Goal: Task Accomplishment & Management: Manage account settings

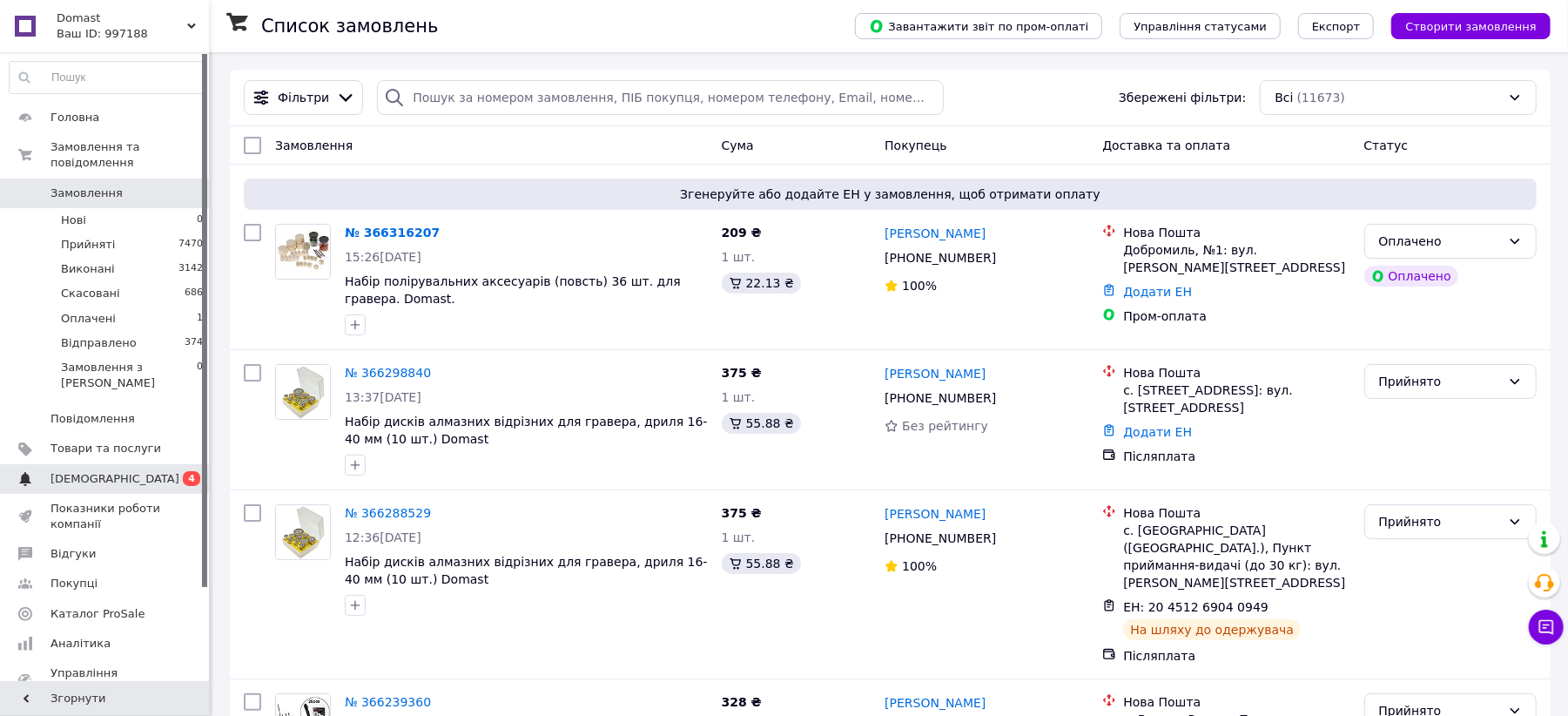
click at [134, 471] on span "[DEMOGRAPHIC_DATA]" at bounding box center [105, 479] width 110 height 16
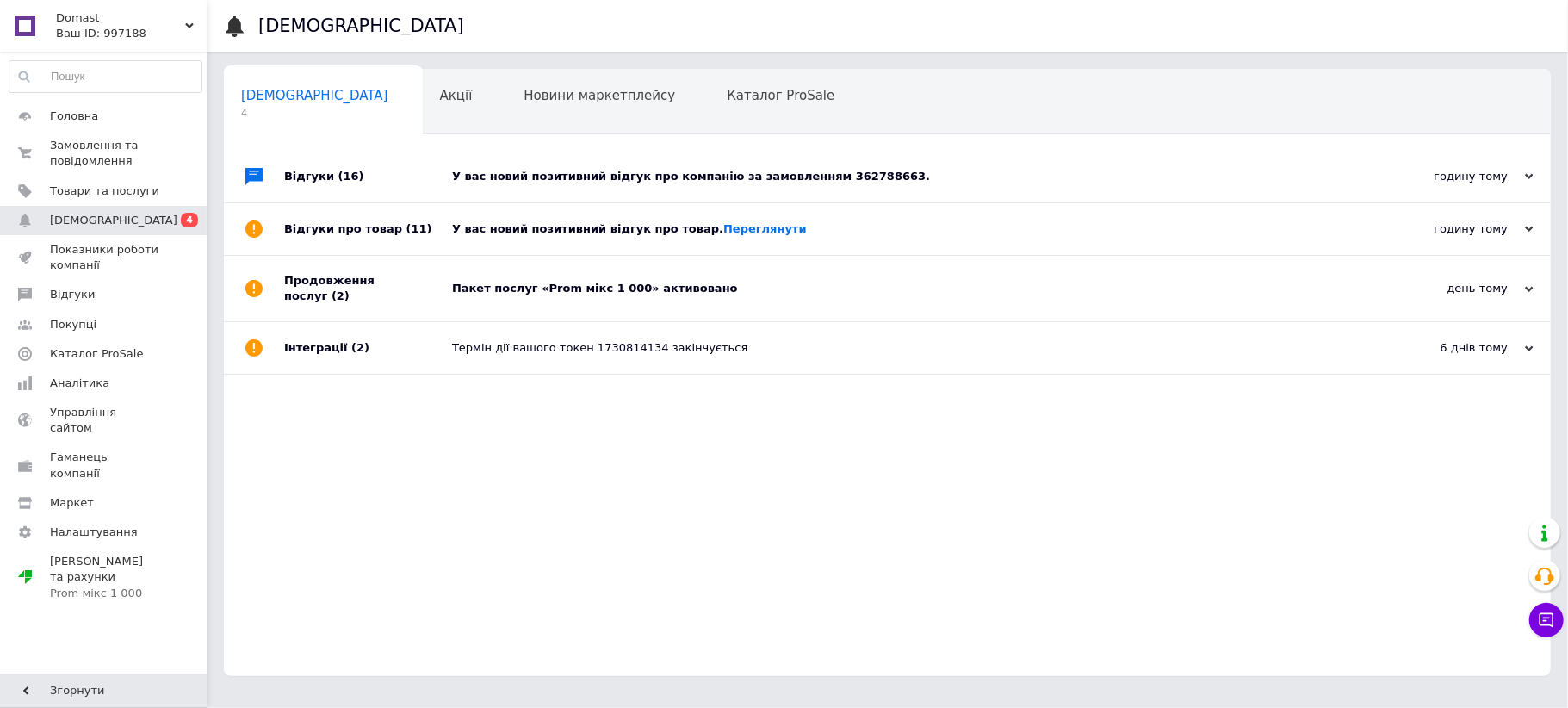
click at [1007, 187] on div "У вас новий позитивний відгук про компанію за замовленням 362788663." at bounding box center [906, 177] width 909 height 52
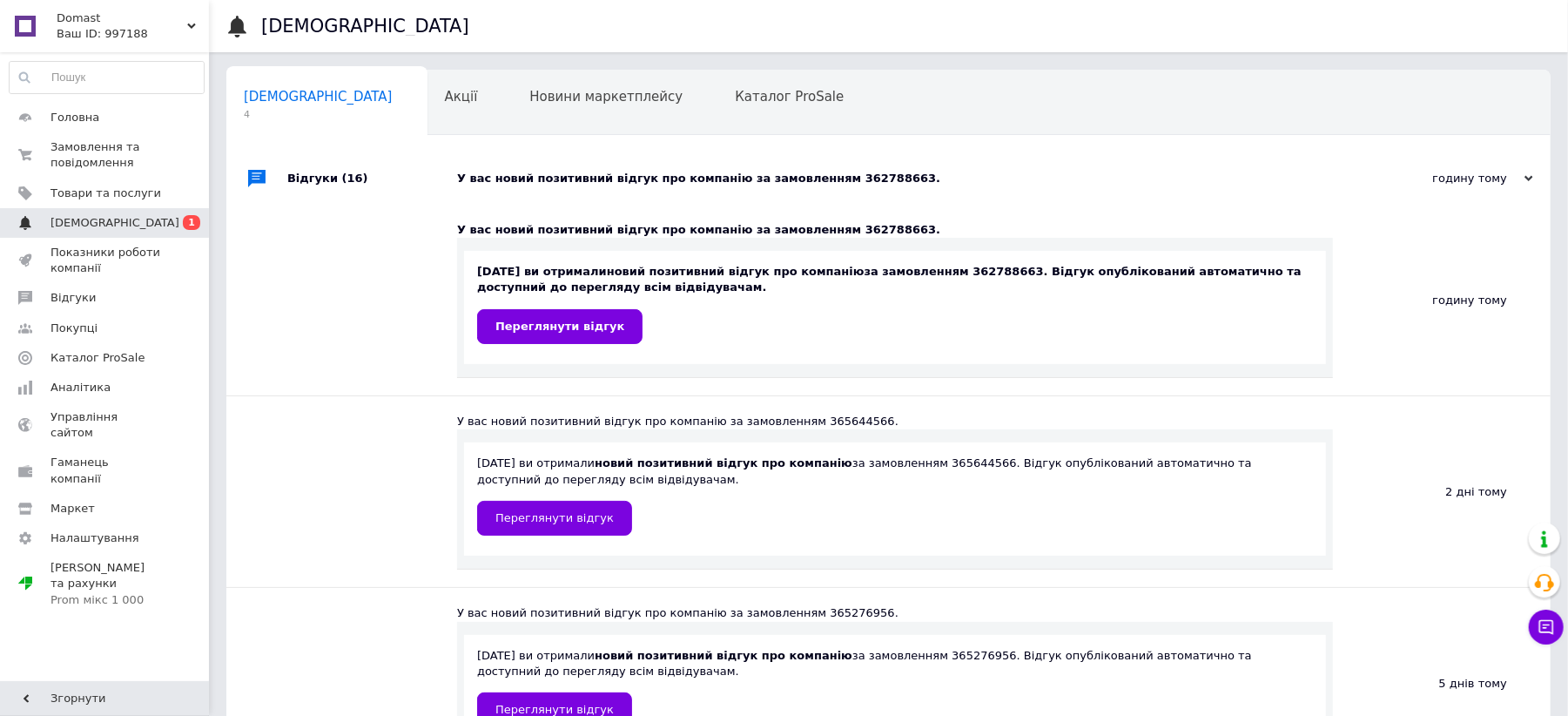
click at [102, 220] on span "[DEMOGRAPHIC_DATA]" at bounding box center [114, 223] width 129 height 16
click at [111, 151] on span "Замовлення та повідомлення" at bounding box center [105, 155] width 110 height 32
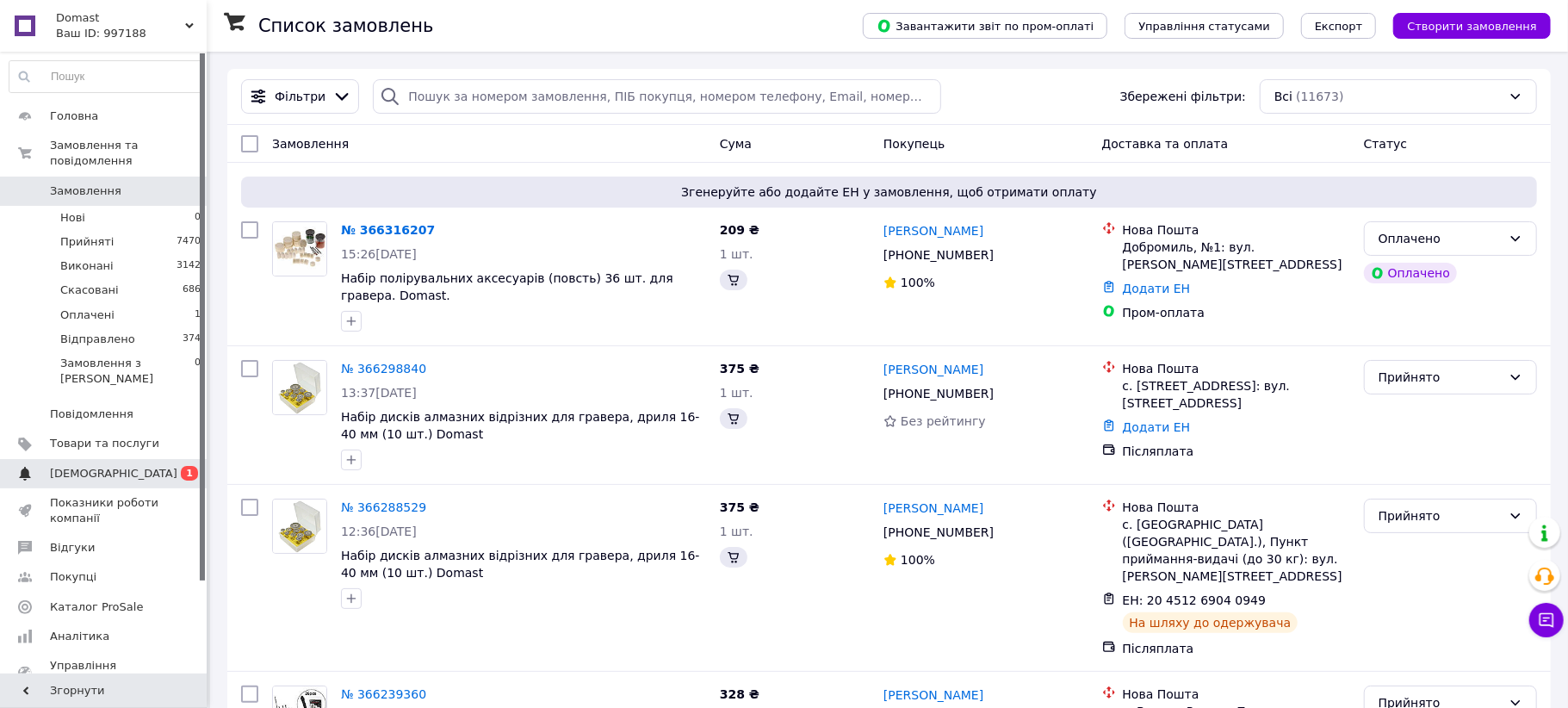
click at [114, 466] on span "[DEMOGRAPHIC_DATA]" at bounding box center [104, 474] width 109 height 16
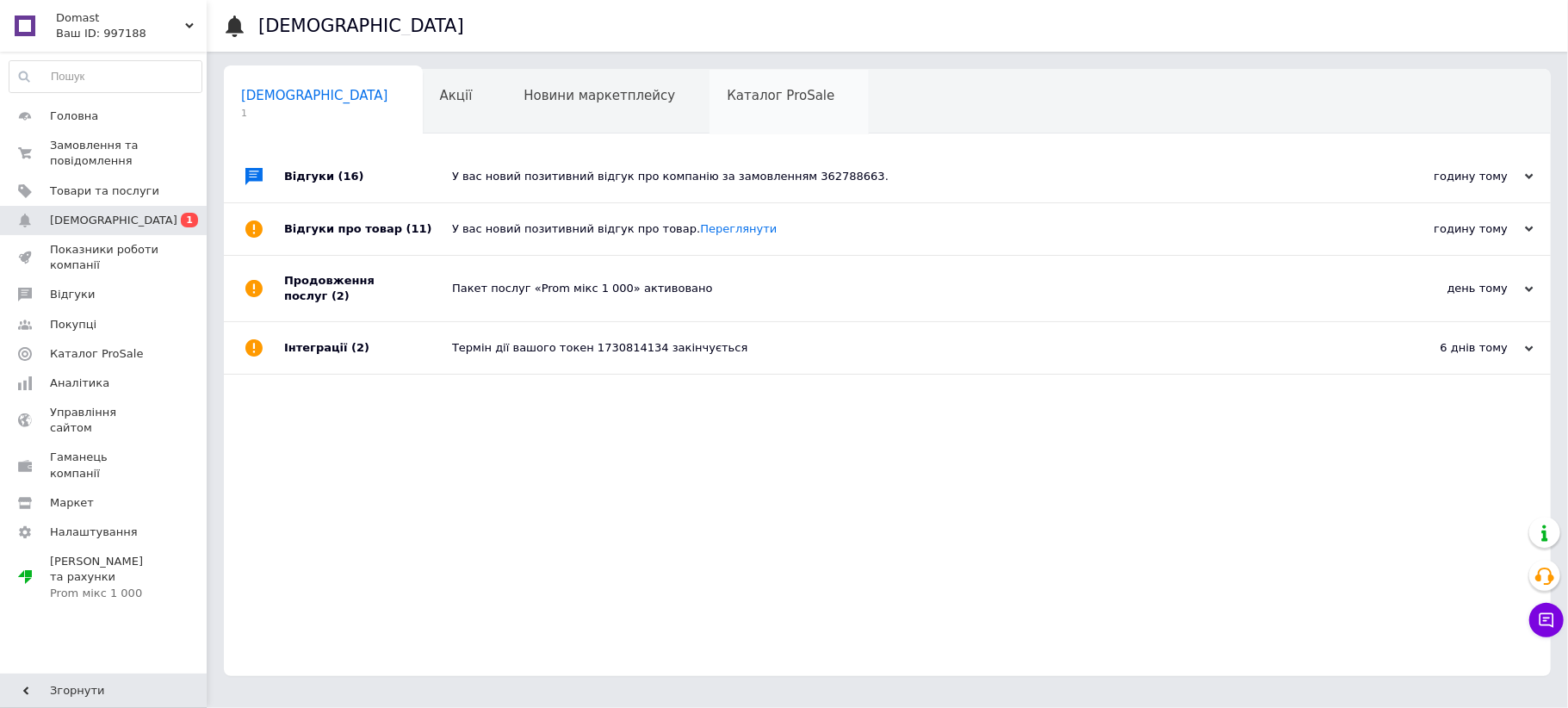
click at [727, 101] on span "Каталог ProSale" at bounding box center [781, 96] width 107 height 16
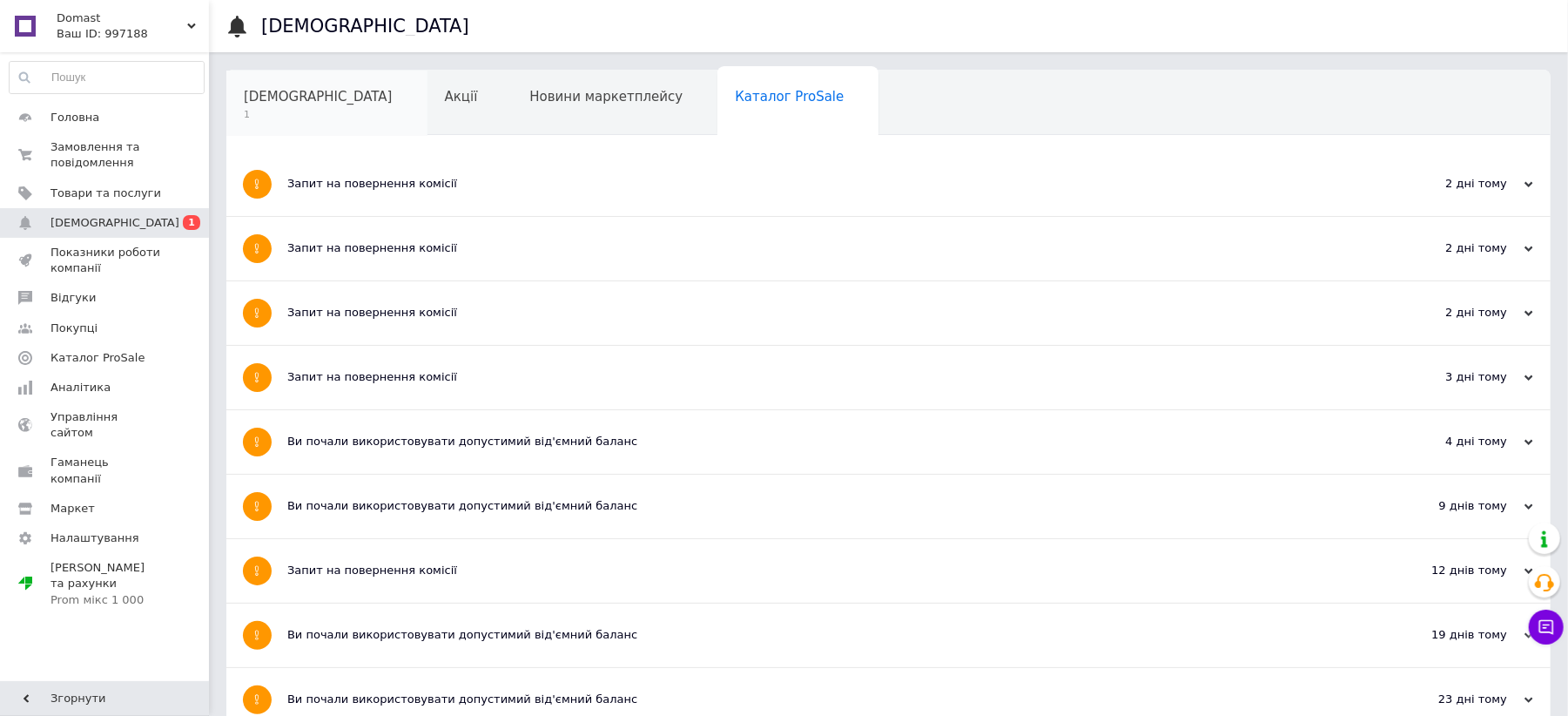
click at [287, 103] on span "[DEMOGRAPHIC_DATA]" at bounding box center [317, 97] width 149 height 16
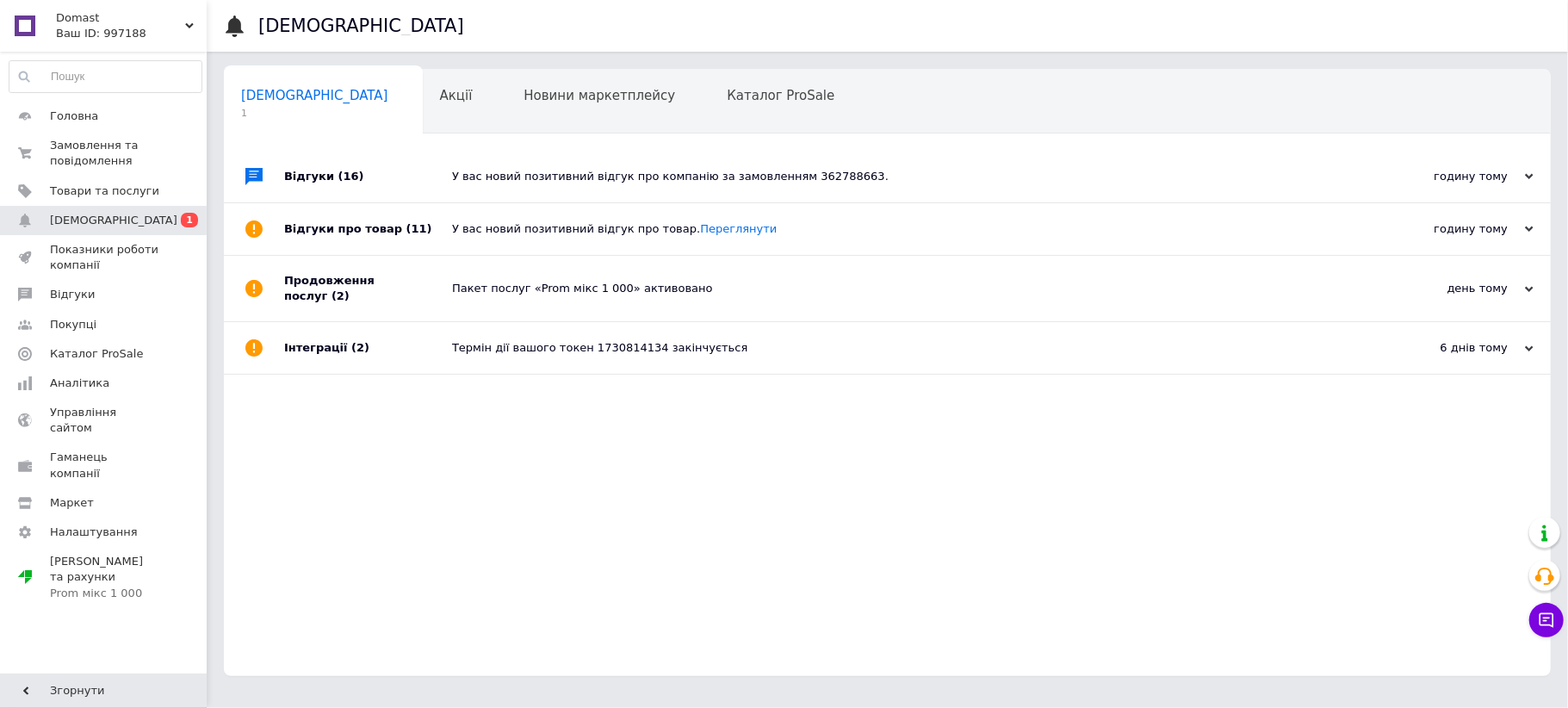
click at [854, 229] on div "У вас новий позитивний відгук про товар. [GEOGRAPHIC_DATA]" at bounding box center [906, 229] width 909 height 16
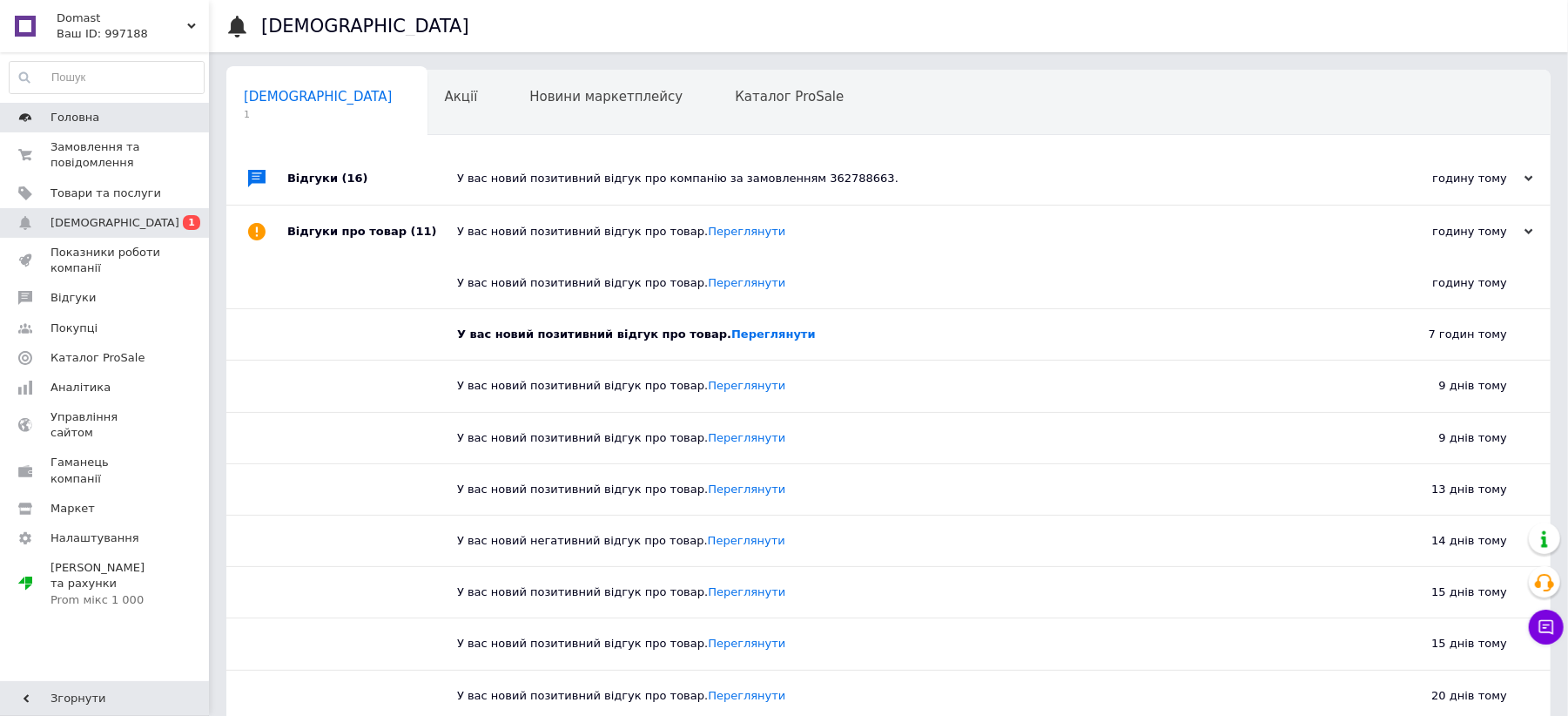
click at [85, 119] on span "Головна" at bounding box center [74, 117] width 48 height 16
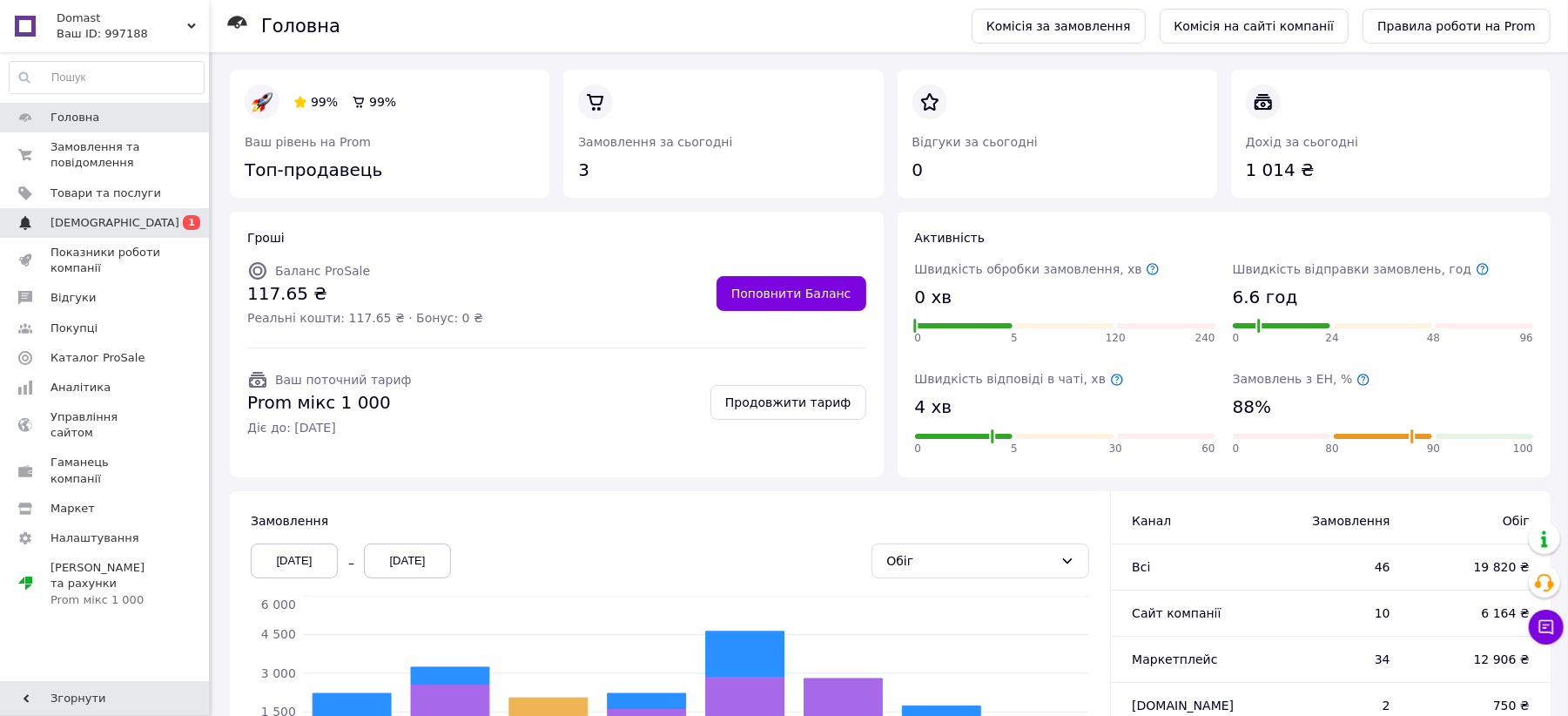
click at [73, 225] on span "[DEMOGRAPHIC_DATA]" at bounding box center [114, 223] width 129 height 16
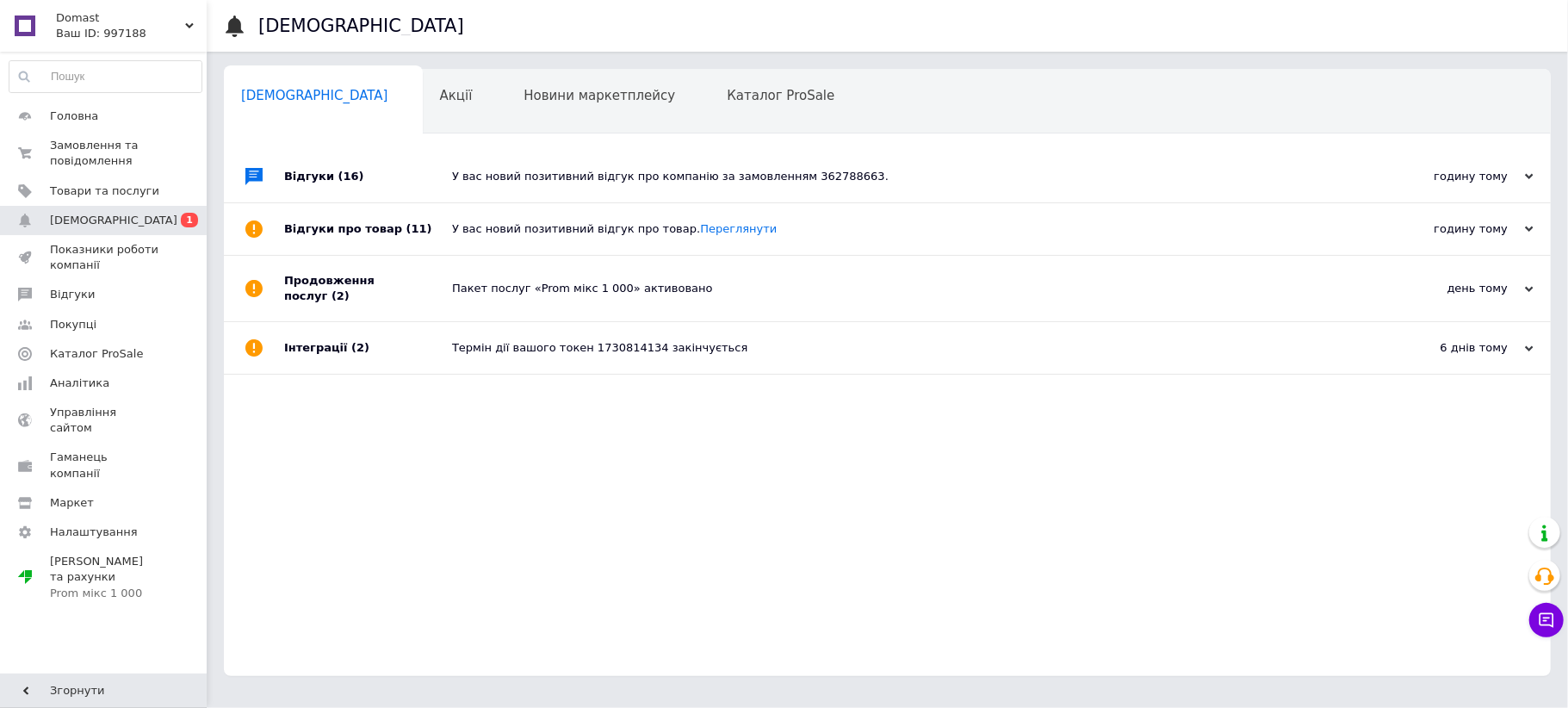
click at [845, 266] on div "Пакет послуг «Prom мікс 1 000» активовано" at bounding box center [906, 288] width 909 height 65
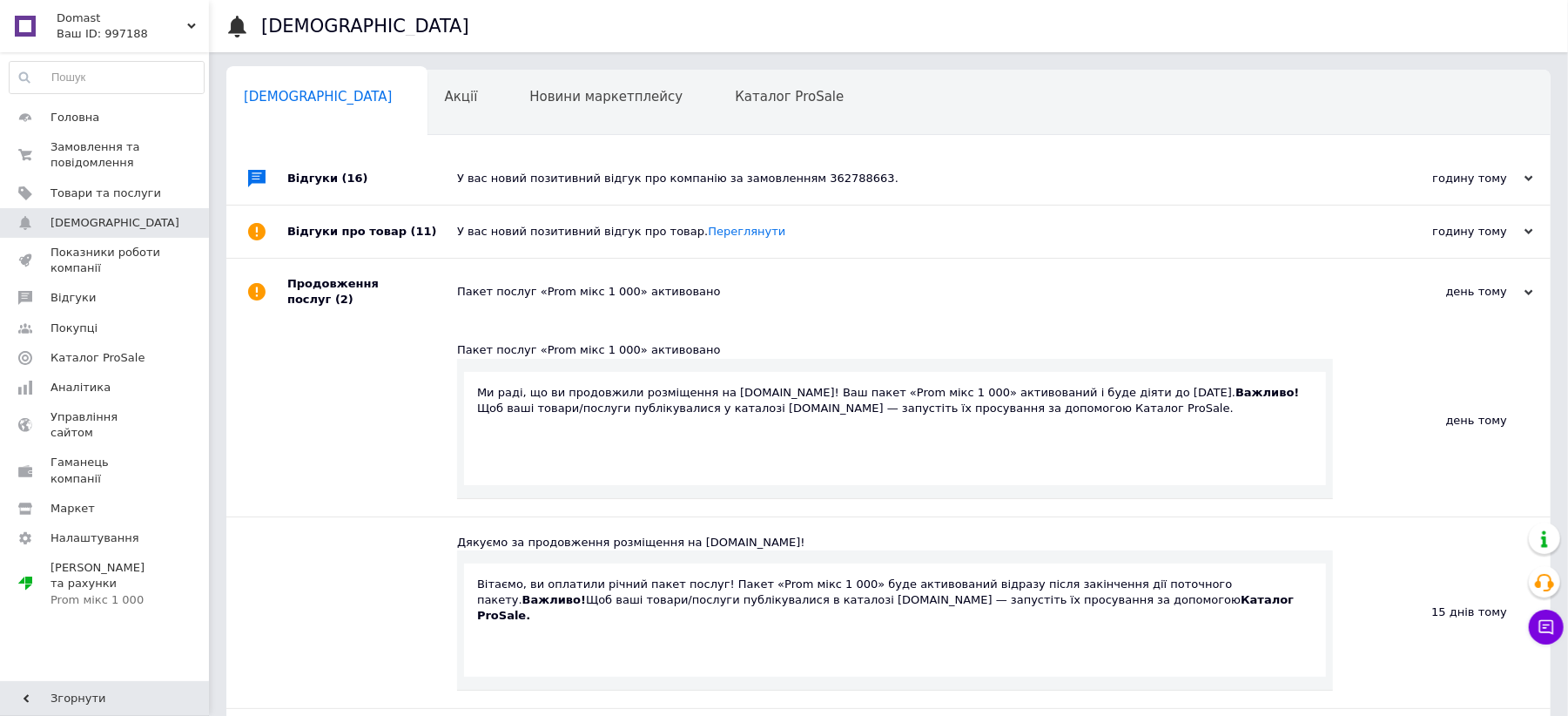
click at [854, 269] on div "Пакет послуг «Prom мікс 1 000» активовано" at bounding box center [908, 291] width 902 height 66
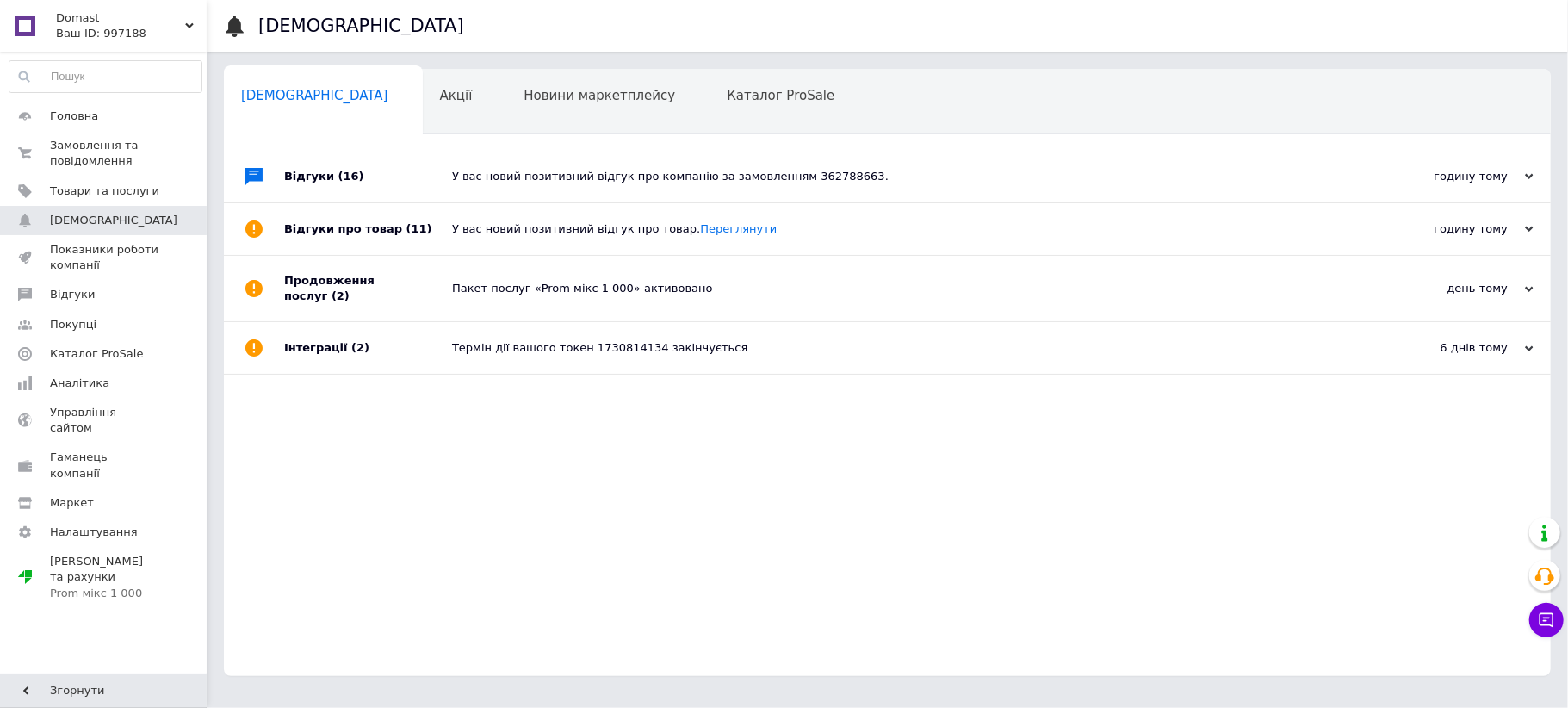
click at [848, 235] on div "У вас новий позитивний відгук про товар. [GEOGRAPHIC_DATA]" at bounding box center [906, 229] width 909 height 16
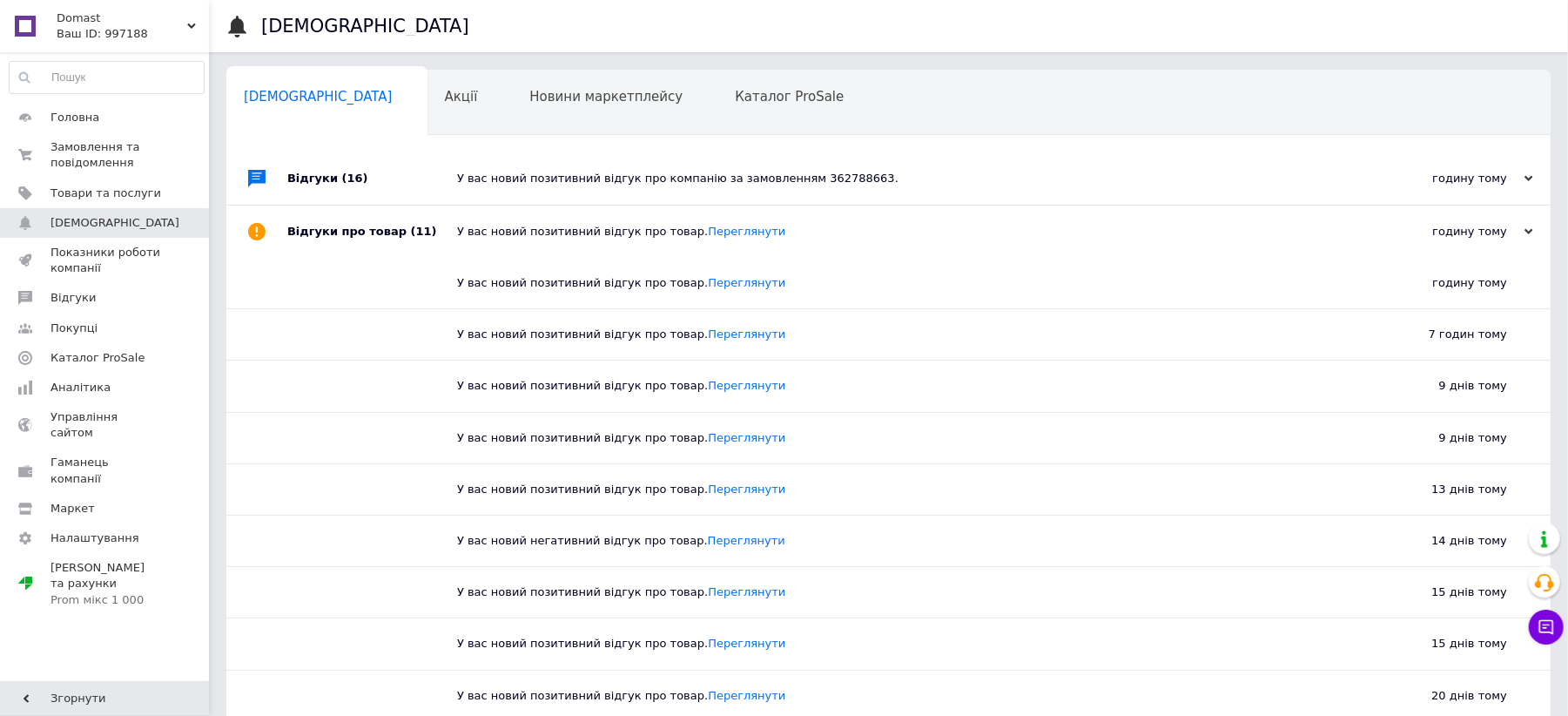
click at [910, 182] on div "У вас новий позитивний відгук про компанію за замовленням 362788663." at bounding box center [908, 179] width 902 height 16
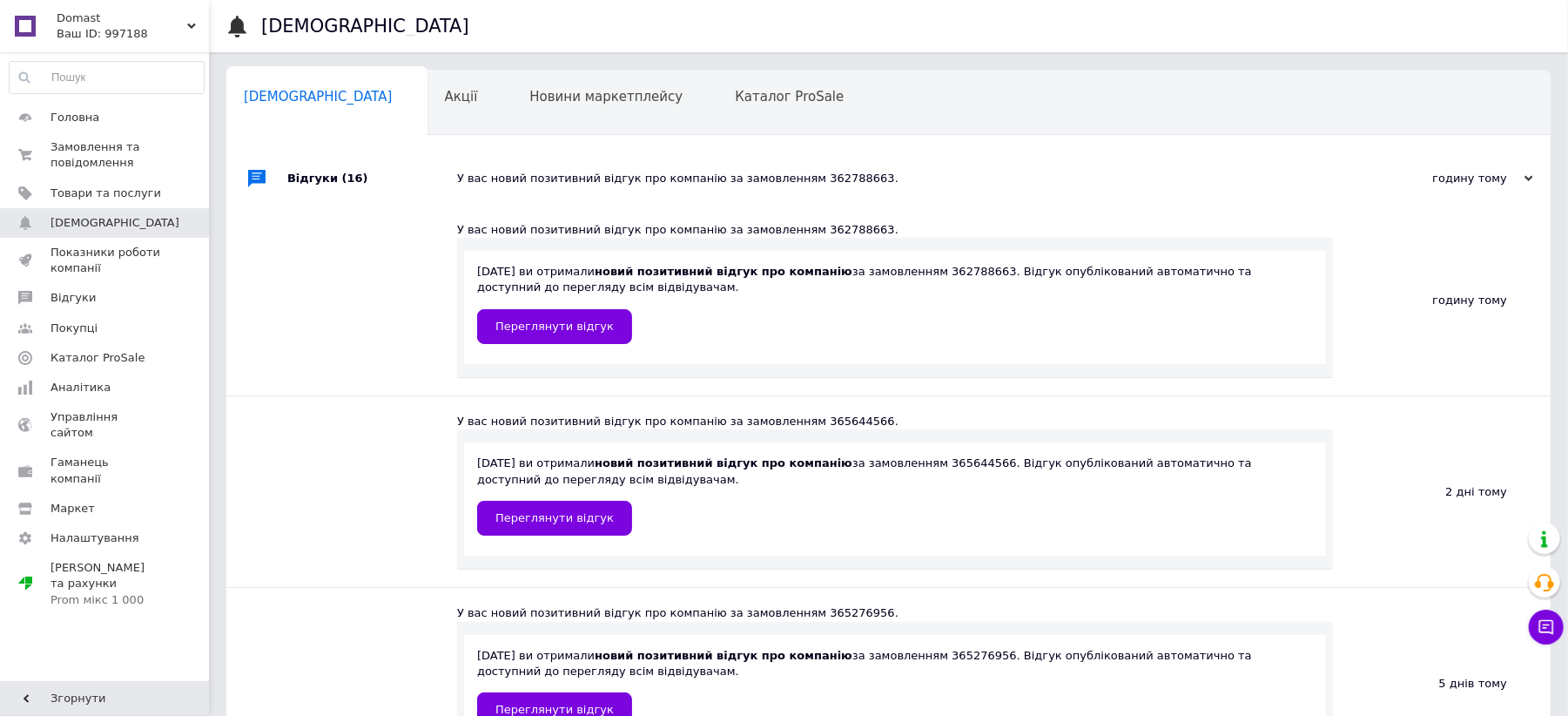
click at [910, 182] on div "У вас новий позитивний відгук про компанію за замовленням 362788663." at bounding box center [908, 179] width 902 height 16
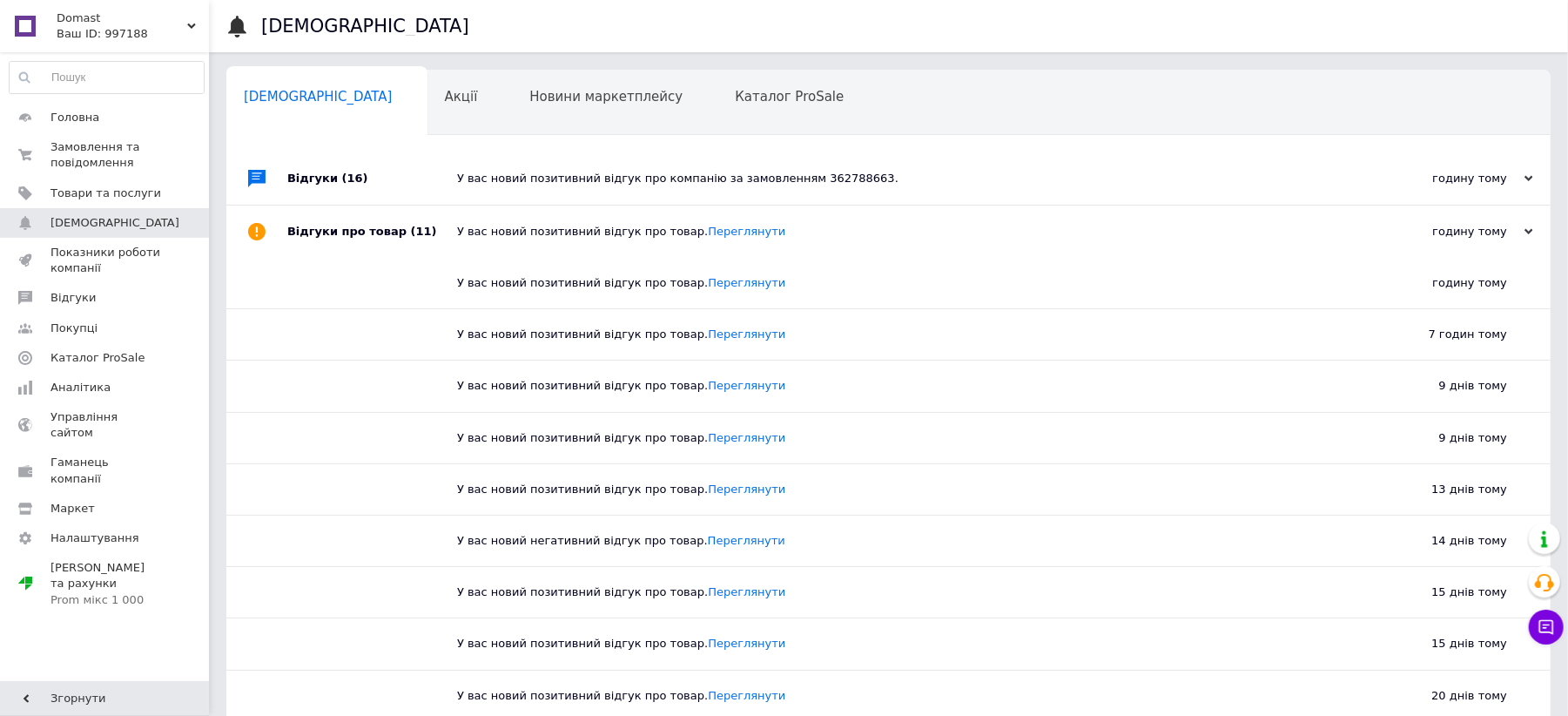
click at [910, 182] on div "У вас новий позитивний відгук про компанію за замовленням 362788663." at bounding box center [908, 179] width 902 height 16
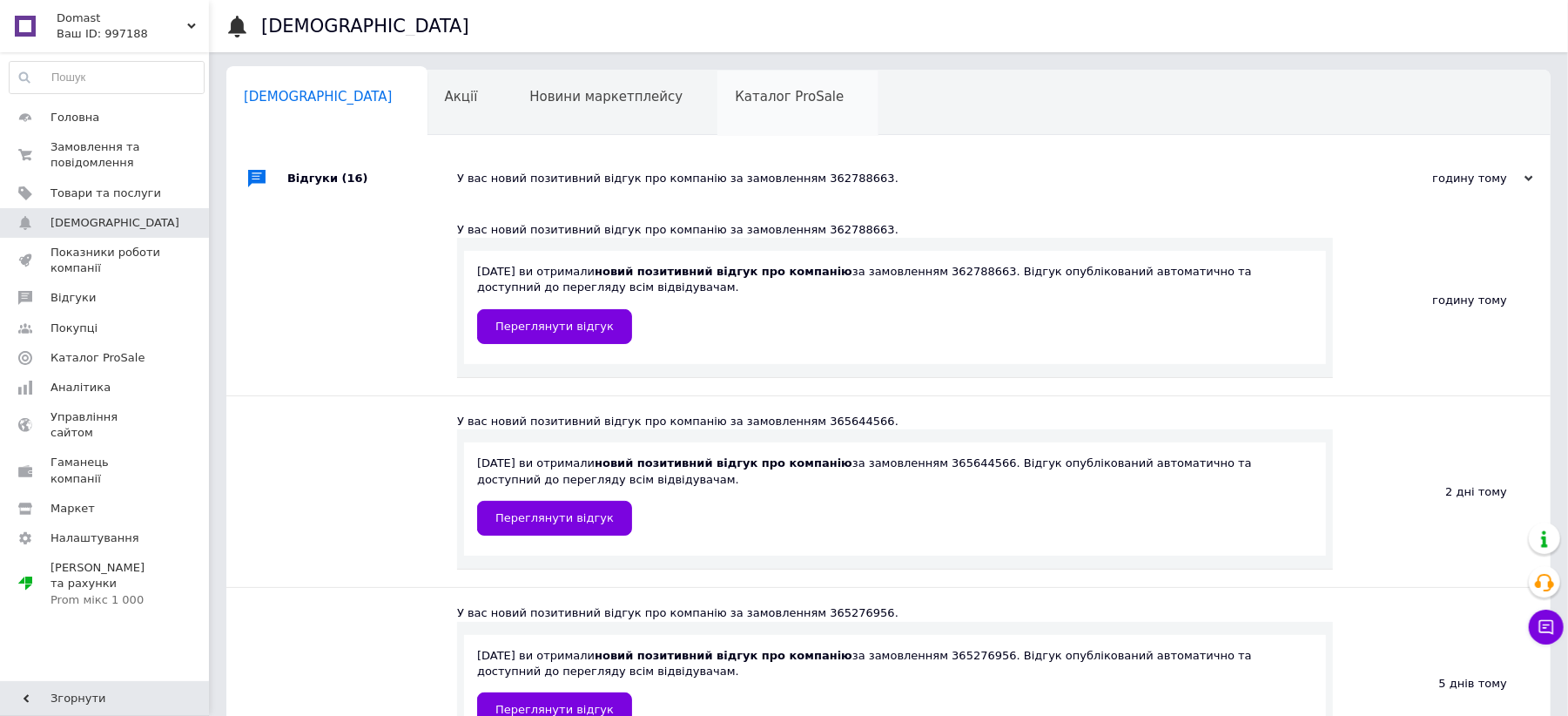
click at [717, 105] on div "Каталог ProSale 0" at bounding box center [797, 104] width 161 height 66
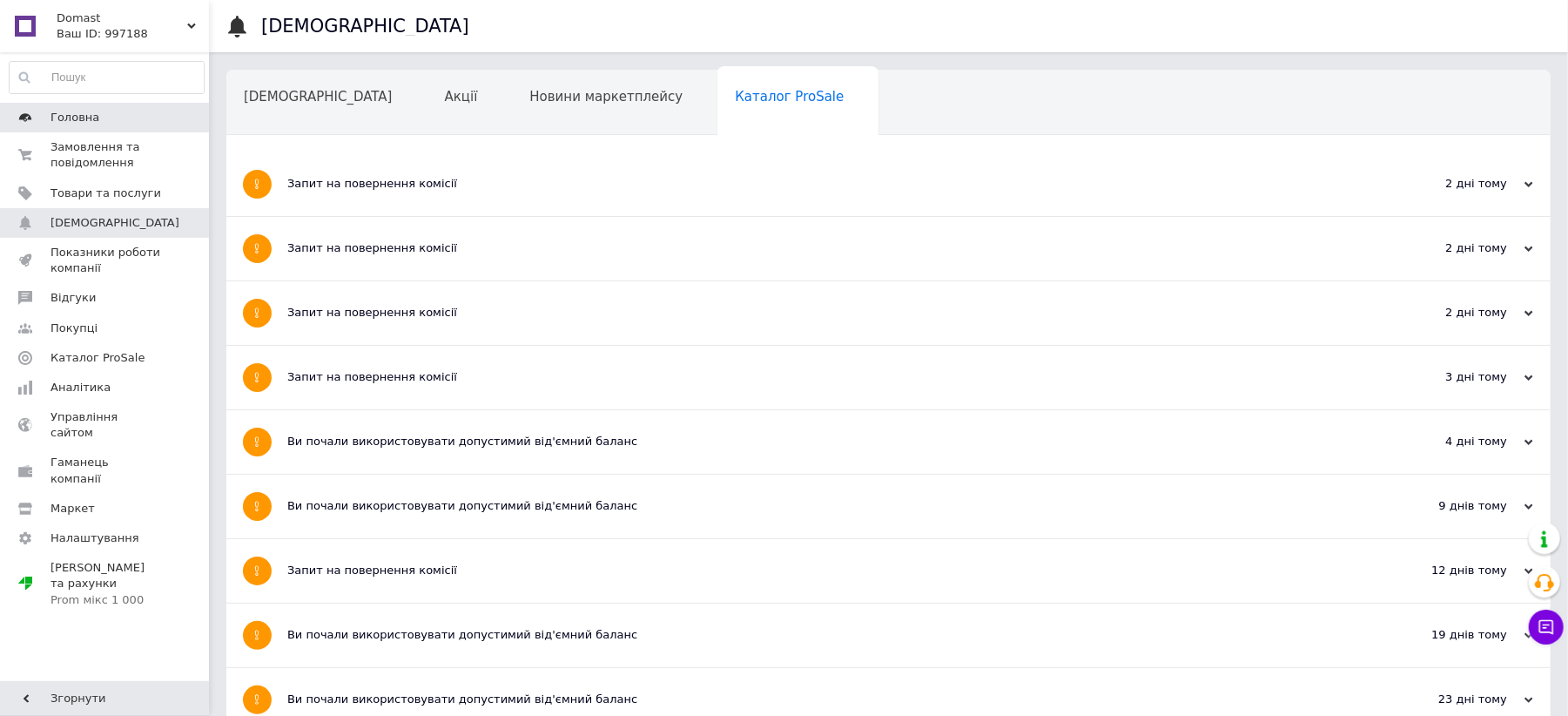
click at [84, 115] on span "Головна" at bounding box center [74, 117] width 48 height 16
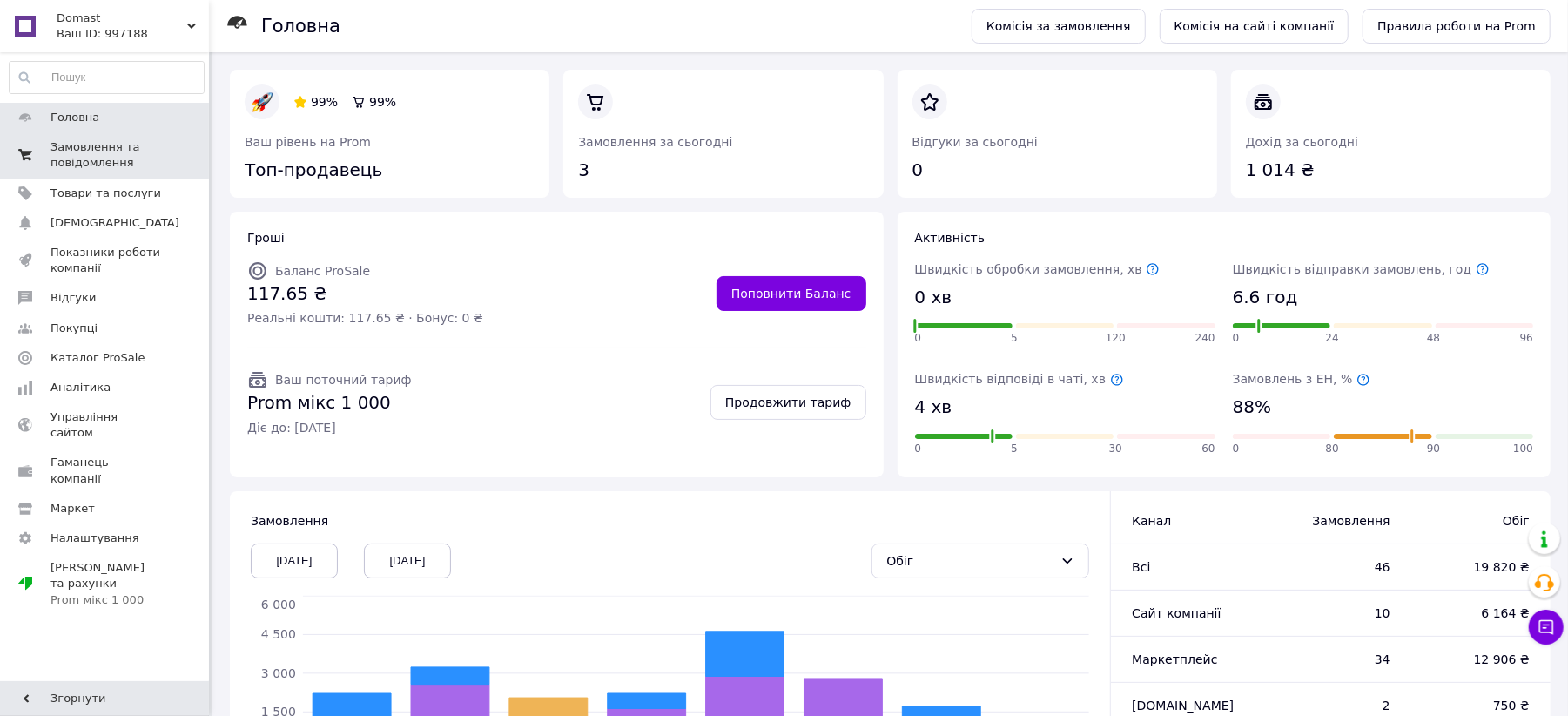
click at [116, 157] on span "Замовлення та повідомлення" at bounding box center [105, 155] width 110 height 32
